Goal: Navigation & Orientation: Find specific page/section

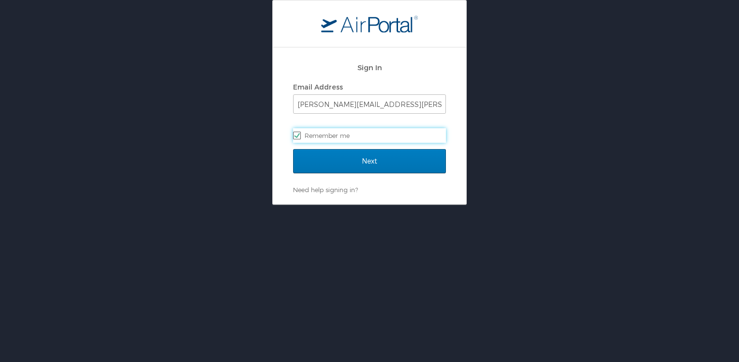
click at [336, 144] on div "Sign In Email Address cathy.mcleod@lcle.la.gov Remember me" at bounding box center [369, 103] width 153 height 93
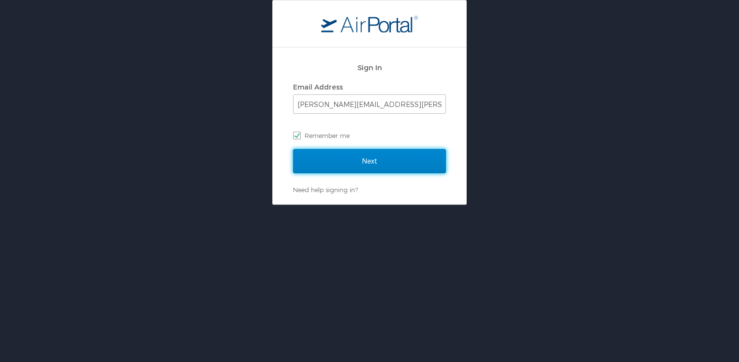
click at [362, 162] on input "Next" at bounding box center [369, 161] width 153 height 24
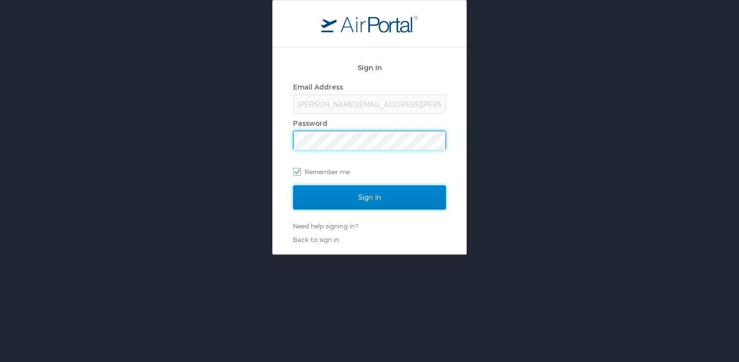
click at [337, 206] on input "Sign In" at bounding box center [369, 197] width 153 height 24
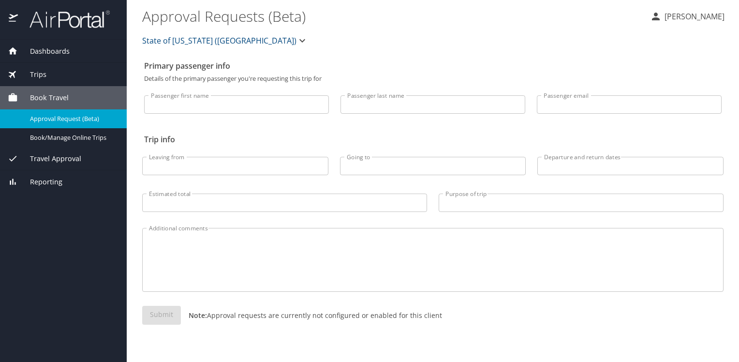
click at [41, 51] on span "Dashboards" at bounding box center [44, 51] width 52 height 11
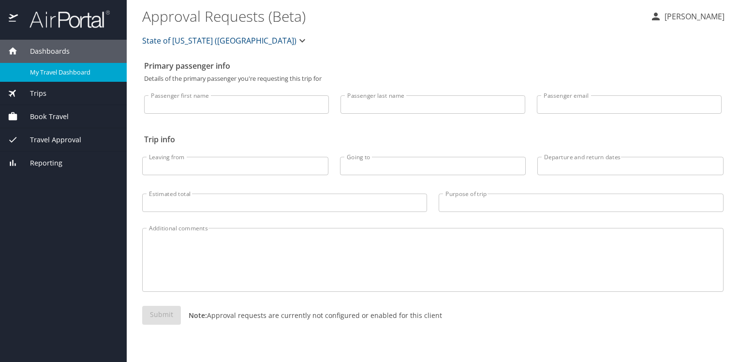
click at [59, 71] on span "My Travel Dashboard" at bounding box center [72, 72] width 85 height 9
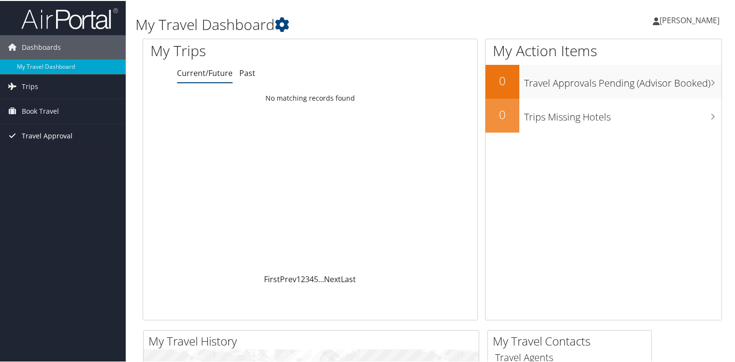
click at [43, 138] on span "Travel Approval" at bounding box center [47, 135] width 51 height 24
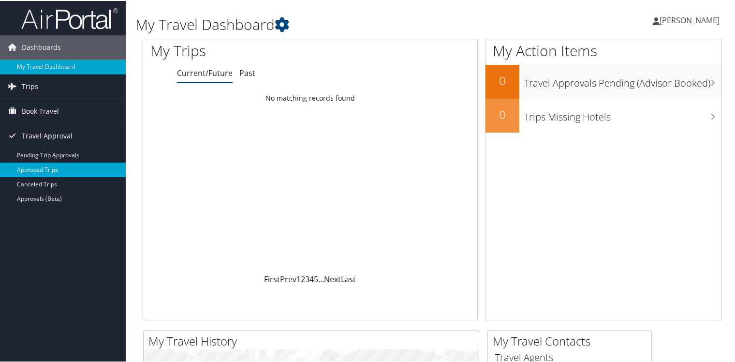
click at [42, 169] on link "Approved Trips" at bounding box center [63, 169] width 126 height 15
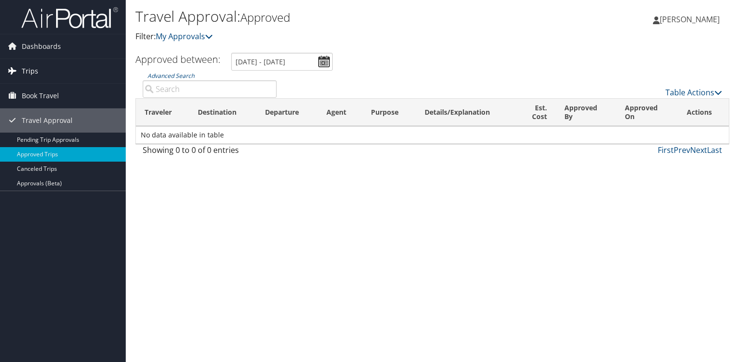
click at [30, 70] on span "Trips" at bounding box center [30, 71] width 16 height 24
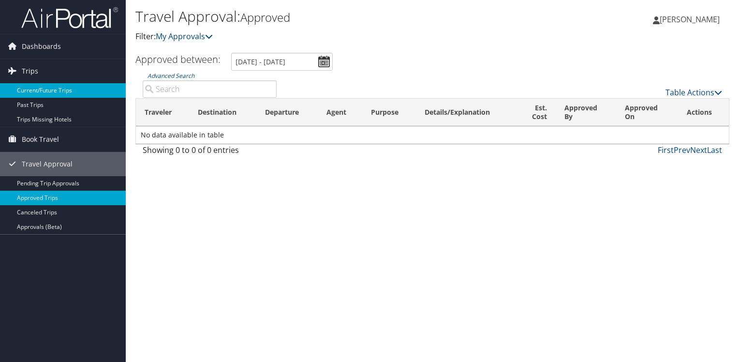
click at [44, 88] on link "Current/Future Trips" at bounding box center [63, 90] width 126 height 15
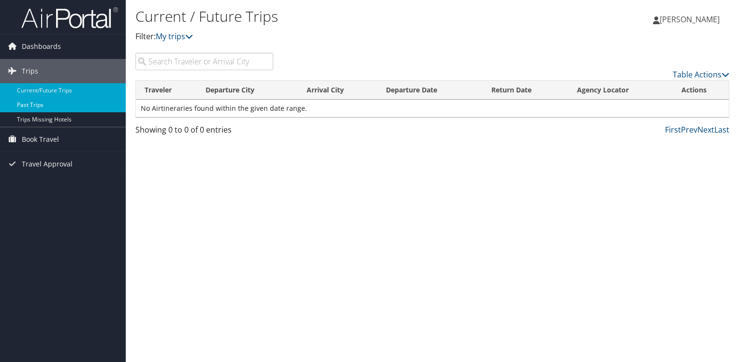
click at [43, 105] on link "Past Trips" at bounding box center [63, 105] width 126 height 15
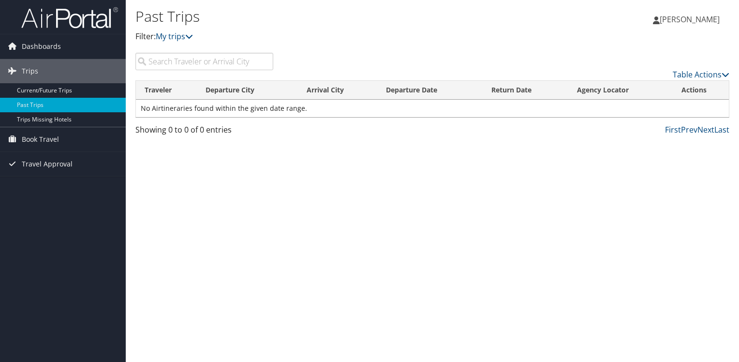
click at [694, 22] on span "[PERSON_NAME]" at bounding box center [690, 19] width 60 height 11
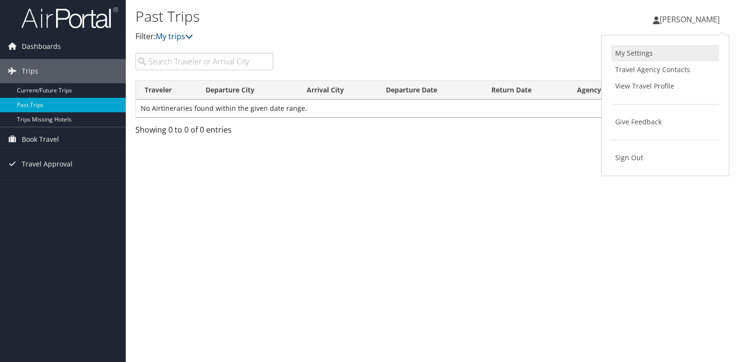
click at [638, 54] on link "My Settings" at bounding box center [665, 53] width 108 height 16
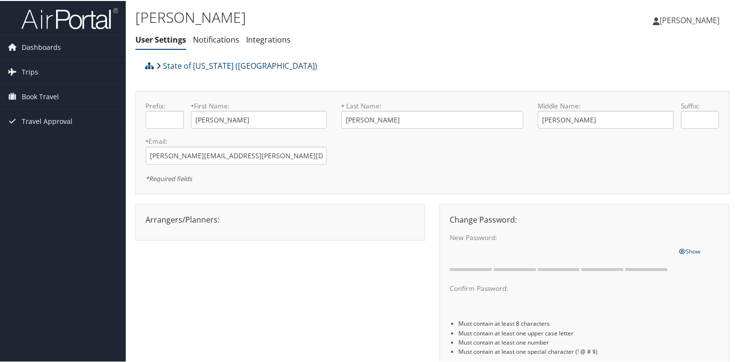
click at [692, 27] on link "[PERSON_NAME]" at bounding box center [691, 19] width 76 height 29
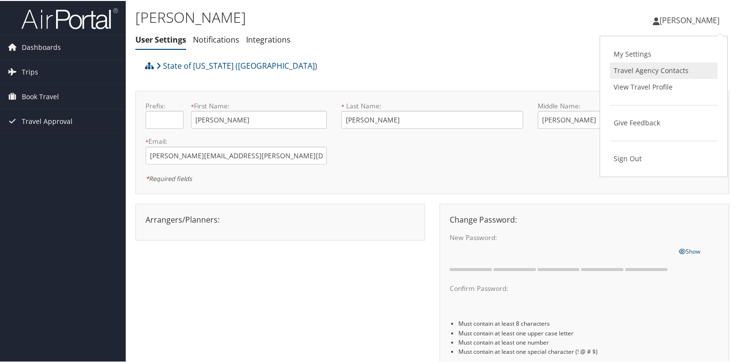
click at [632, 71] on link "Travel Agency Contacts" at bounding box center [664, 69] width 108 height 16
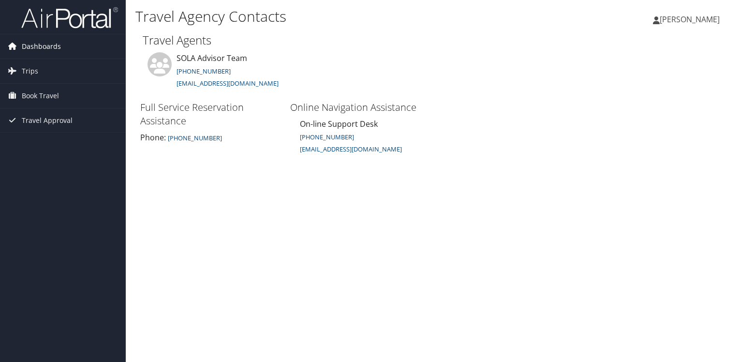
click at [30, 48] on span "Dashboards" at bounding box center [41, 46] width 39 height 24
click at [50, 111] on span "Book Travel" at bounding box center [40, 110] width 37 height 24
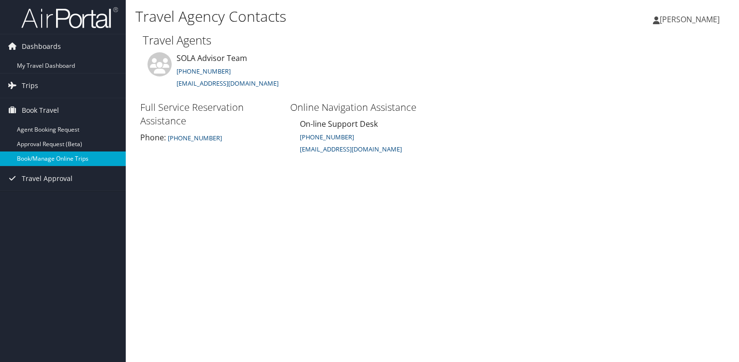
click at [54, 161] on link "Book/Manage Online Trips" at bounding box center [63, 158] width 126 height 15
click at [47, 177] on span "Travel Approval" at bounding box center [47, 178] width 51 height 24
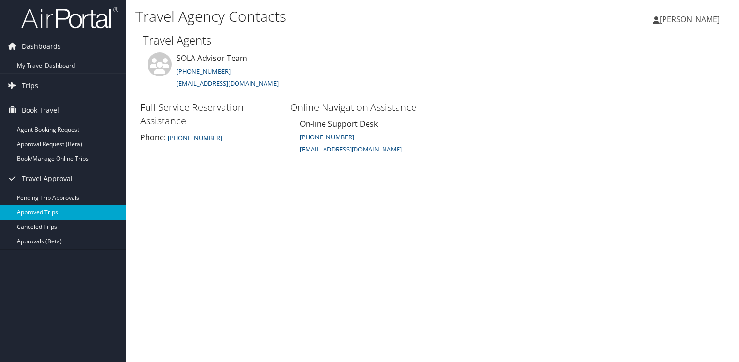
click at [39, 205] on link "Approved Trips" at bounding box center [63, 212] width 126 height 15
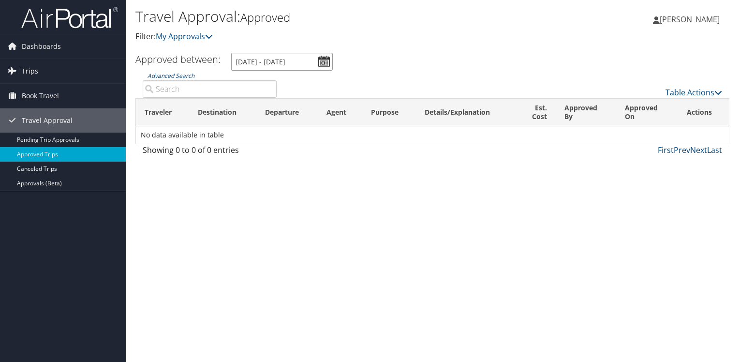
click at [318, 59] on input "9/9/2025 - 10/9/2025" at bounding box center [282, 62] width 102 height 18
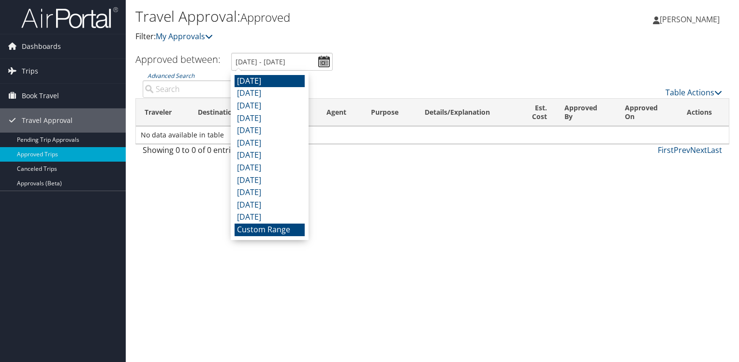
click at [262, 82] on li "September 2025" at bounding box center [270, 81] width 70 height 13
type input "9/1/2025 - 9/30/2025"
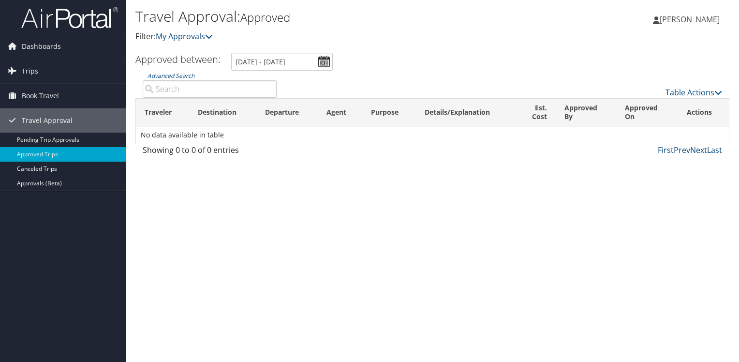
click at [397, 43] on p "Filter: My Approvals" at bounding box center [333, 36] width 396 height 13
